Goal: Transaction & Acquisition: Obtain resource

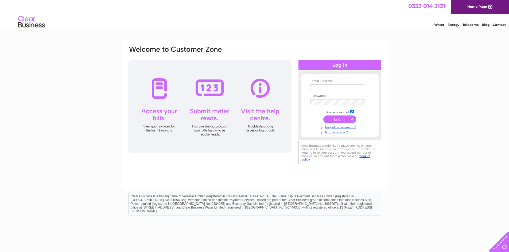
type input "discounttyresglos@gmail.com"
click at [334, 120] on input "submit" at bounding box center [339, 119] width 33 height 7
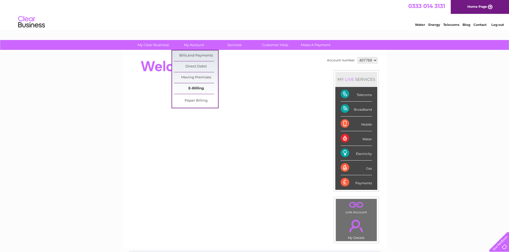
click at [200, 87] on link "E-Billing" at bounding box center [196, 88] width 44 height 11
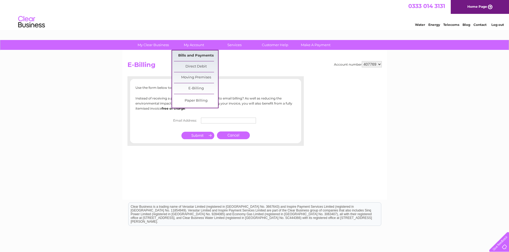
click at [202, 54] on link "Bills and Payments" at bounding box center [196, 55] width 44 height 11
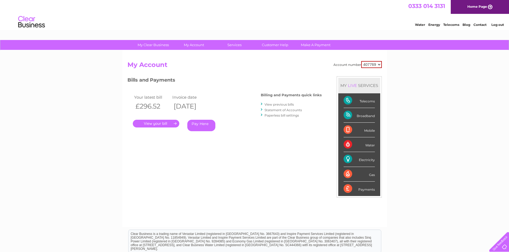
click at [161, 125] on link "." at bounding box center [156, 124] width 46 height 8
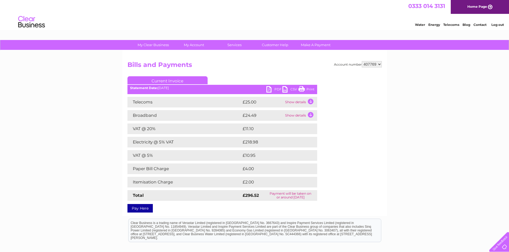
click at [265, 89] on div "Statement Date: 09/09/2025" at bounding box center [222, 88] width 190 height 4
click at [272, 91] on link "PDF" at bounding box center [274, 90] width 16 height 8
click at [277, 90] on link "PDF" at bounding box center [274, 90] width 16 height 8
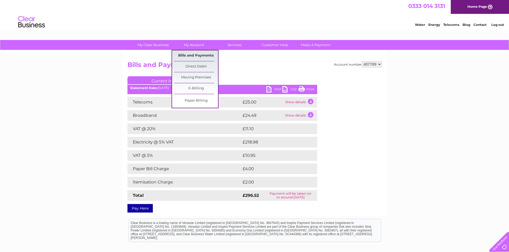
click at [195, 58] on link "Bills and Payments" at bounding box center [196, 55] width 44 height 11
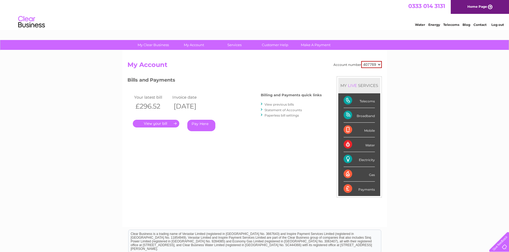
click at [285, 104] on link "View previous bills" at bounding box center [278, 105] width 29 height 4
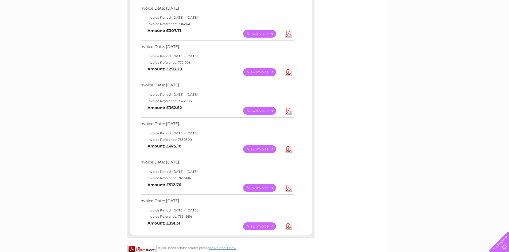
scroll to position [240, 0]
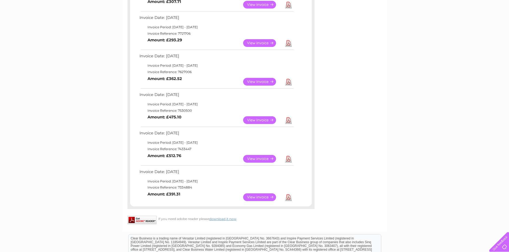
click at [272, 156] on link "View" at bounding box center [262, 159] width 39 height 8
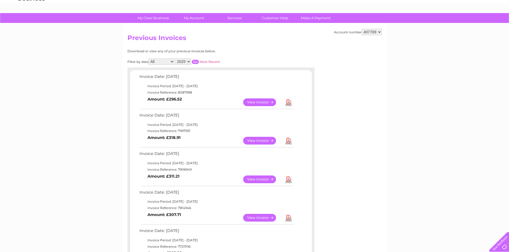
scroll to position [27, 0]
click at [260, 143] on link "View" at bounding box center [262, 141] width 39 height 8
click at [263, 104] on link "View" at bounding box center [262, 103] width 39 height 8
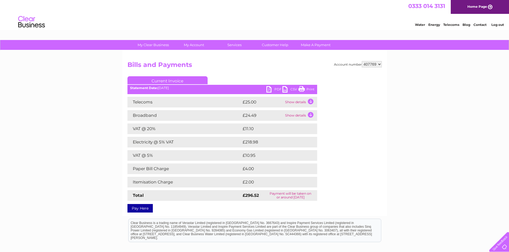
click at [269, 89] on link "PDF" at bounding box center [274, 90] width 16 height 8
